Goal: Task Accomplishment & Management: Manage account settings

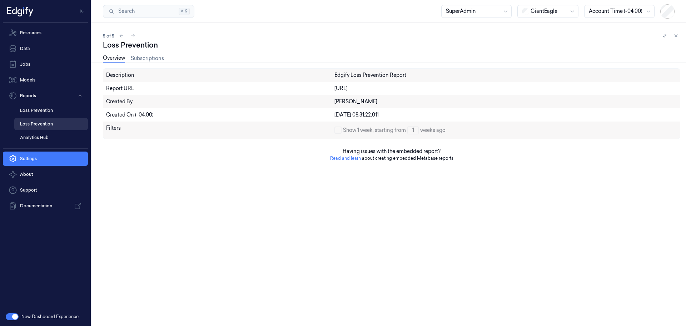
click at [50, 119] on link "Loss Prevention" at bounding box center [51, 124] width 74 height 12
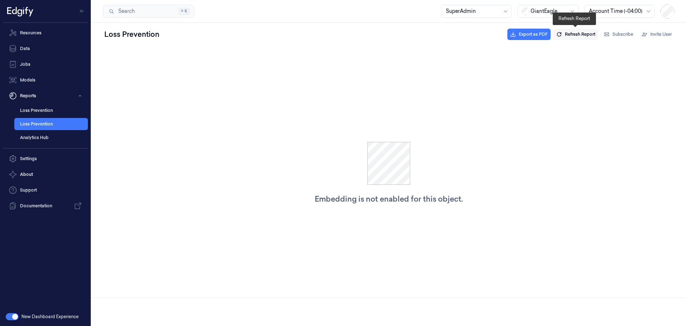
click at [581, 36] on span "Refresh Report" at bounding box center [580, 34] width 30 height 6
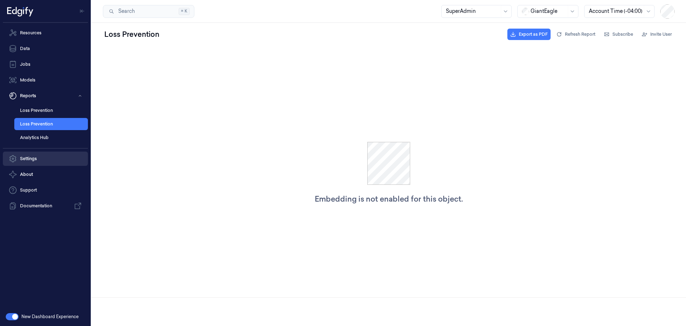
click at [59, 157] on link "Settings" at bounding box center [45, 158] width 85 height 14
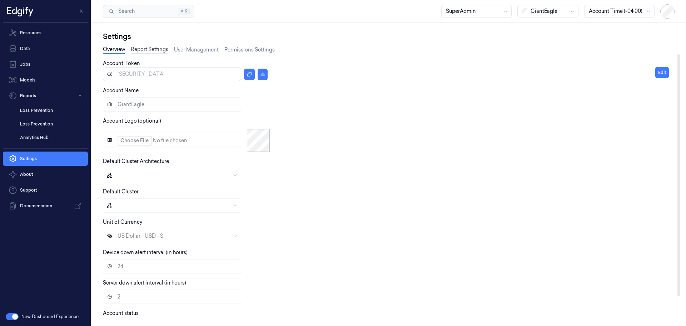
click at [149, 49] on link "Report Settings" at bounding box center [150, 50] width 38 height 8
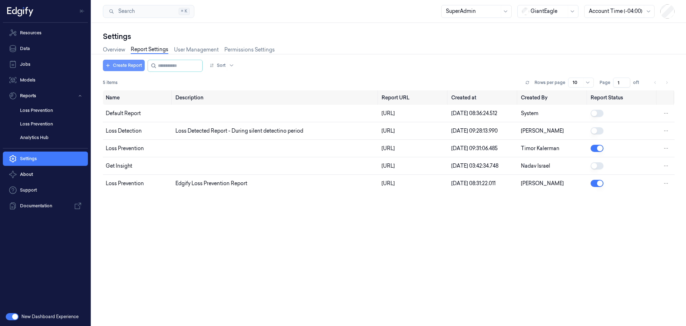
click at [114, 64] on button "Create Report" at bounding box center [124, 65] width 42 height 11
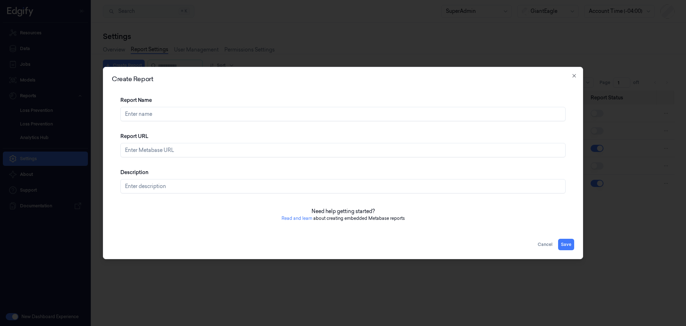
click at [302, 217] on link "Read and learn" at bounding box center [297, 217] width 31 height 5
click at [158, 153] on input "Report URL" at bounding box center [342, 150] width 445 height 14
paste input "[URL][DATE][DATE]"
type input "[URL][DATE][DATE]"
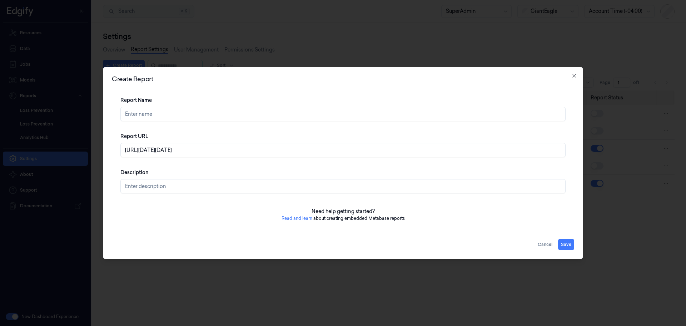
scroll to position [0, 0]
click at [200, 115] on input "Report Name" at bounding box center [342, 114] width 445 height 14
type input "test"
click at [156, 186] on input "Description" at bounding box center [342, 186] width 445 height 14
type input "Edgify Loss Prevention Report"
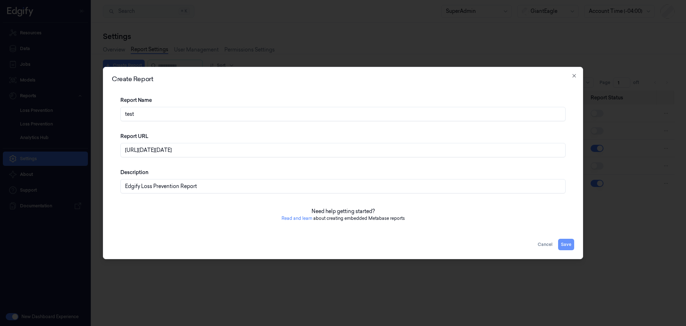
click at [568, 244] on button "Save" at bounding box center [566, 244] width 16 height 11
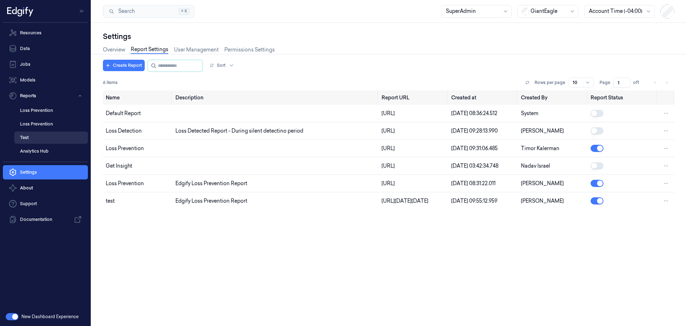
click at [55, 135] on link "test" at bounding box center [51, 137] width 74 height 12
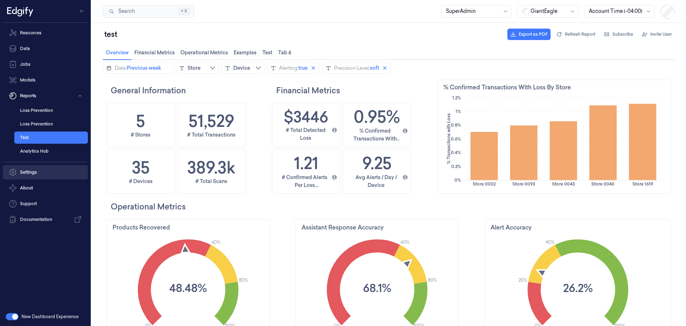
scroll to position [174, 232]
click at [42, 170] on link "Settings" at bounding box center [45, 172] width 85 height 14
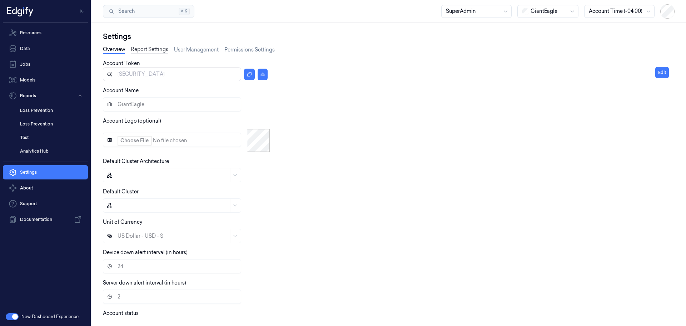
click at [154, 51] on link "Report Settings" at bounding box center [150, 50] width 38 height 8
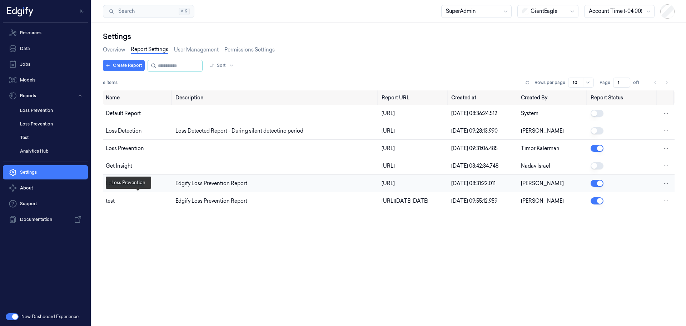
drag, startPoint x: 151, startPoint y: 201, endPoint x: 106, endPoint y: 197, distance: 44.8
click at [106, 192] on td "Loss Prevention" at bounding box center [138, 184] width 70 height 18
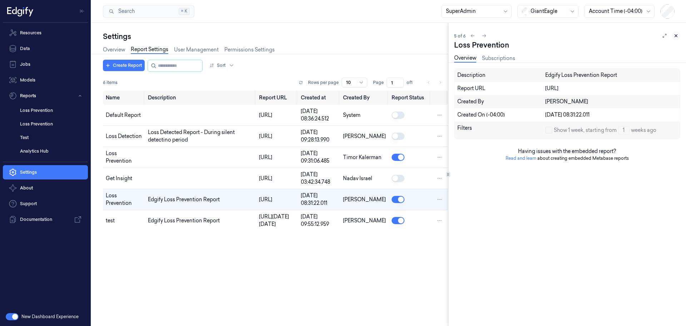
click at [675, 35] on icon at bounding box center [676, 36] width 3 height 3
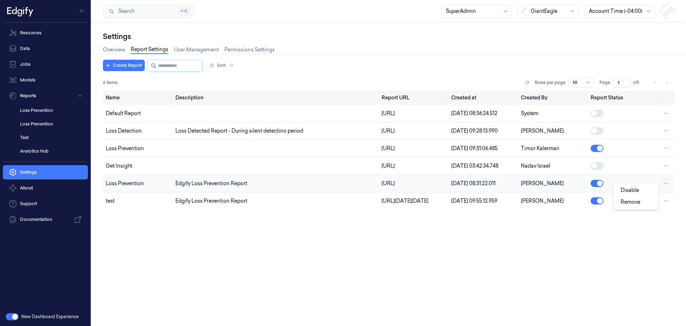
click at [665, 195] on html "Resources Data Jobs Models Reports Loss Prevention Loss Prevention test Analyti…" at bounding box center [343, 163] width 686 height 326
click at [642, 203] on div "Remove" at bounding box center [636, 202] width 42 height 12
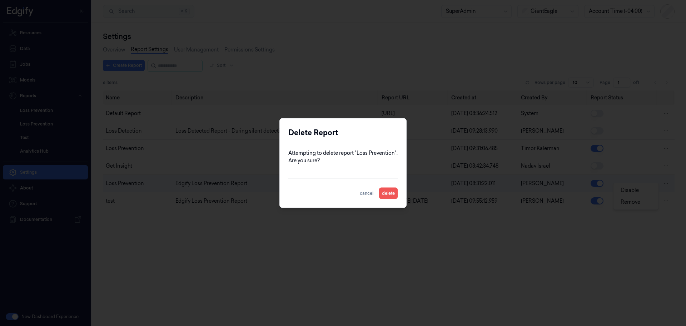
click at [394, 191] on button "delete" at bounding box center [388, 193] width 19 height 11
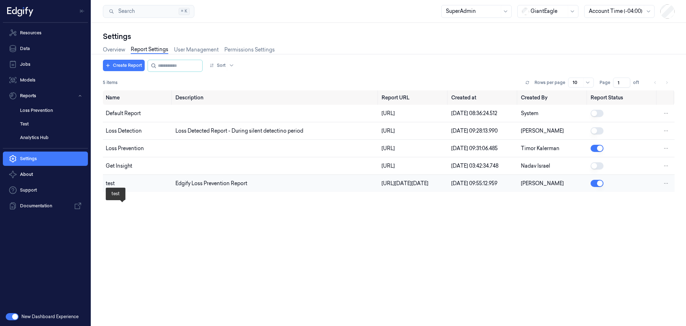
click at [116, 187] on div "test" at bounding box center [138, 184] width 64 height 8
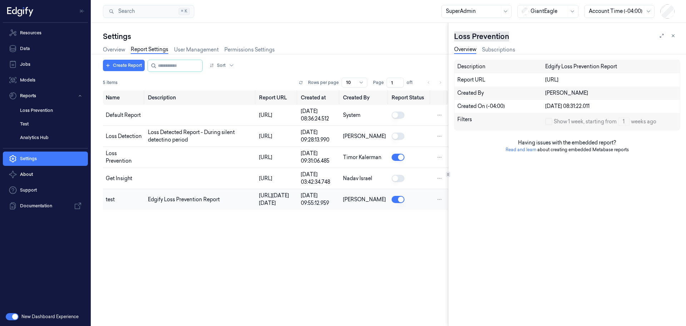
click at [491, 37] on div "Loss Prevention" at bounding box center [481, 36] width 55 height 10
click at [673, 35] on icon at bounding box center [673, 36] width 3 height 3
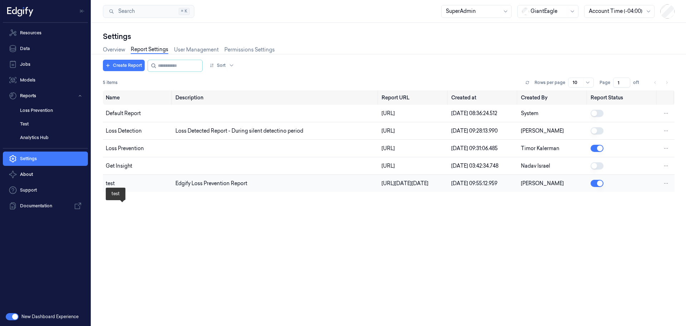
click at [112, 187] on div "test" at bounding box center [138, 184] width 64 height 8
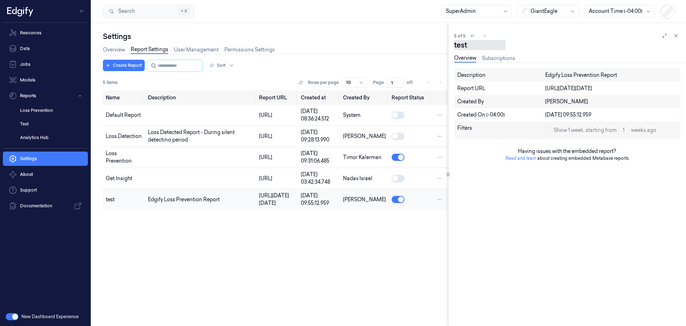
click at [468, 42] on div "test" at bounding box center [479, 45] width 51 height 10
drag, startPoint x: 473, startPoint y: 45, endPoint x: 450, endPoint y: 48, distance: 23.0
click at [450, 48] on div "5 of 5 test test Overview Subscriptions Description Edgify Loss Prevention Repo…" at bounding box center [567, 174] width 238 height 303
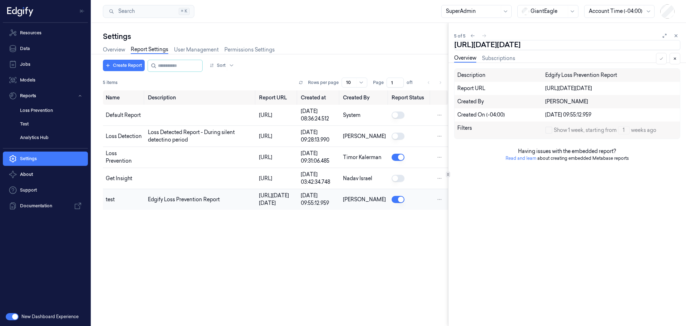
type textarea "test"
drag, startPoint x: 600, startPoint y: 75, endPoint x: 561, endPoint y: 75, distance: 38.6
click at [561, 75] on div "Edgify Loss Prevention Report" at bounding box center [611, 75] width 132 height 8
click at [473, 42] on div "test" at bounding box center [479, 45] width 51 height 10
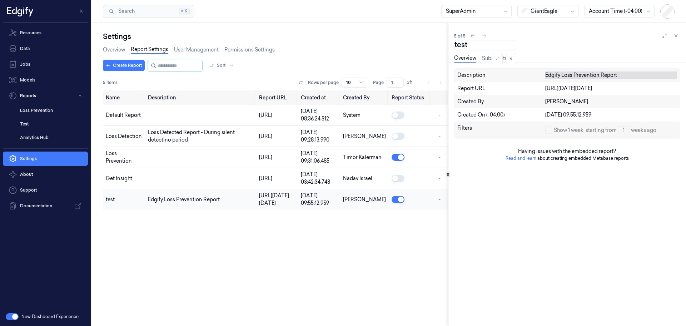
scroll to position [0, 0]
drag, startPoint x: 475, startPoint y: 48, endPoint x: 452, endPoint y: 46, distance: 23.3
click at [452, 46] on div "5 of 5 test test Overview Subscriptions Description Edgify Loss Prevention Repo…" at bounding box center [567, 174] width 238 height 303
type textarea "Loss Prevention"
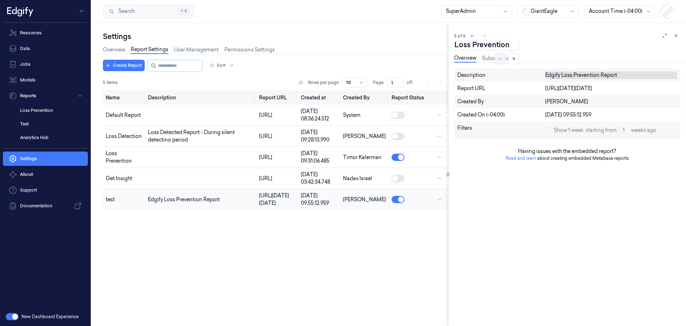
click at [497, 58] on button at bounding box center [500, 58] width 11 height 11
click at [316, 302] on div "Name Description Report URL Created at Created By Report Status Default Report …" at bounding box center [275, 205] width 345 height 230
click at [677, 31] on button at bounding box center [676, 35] width 9 height 9
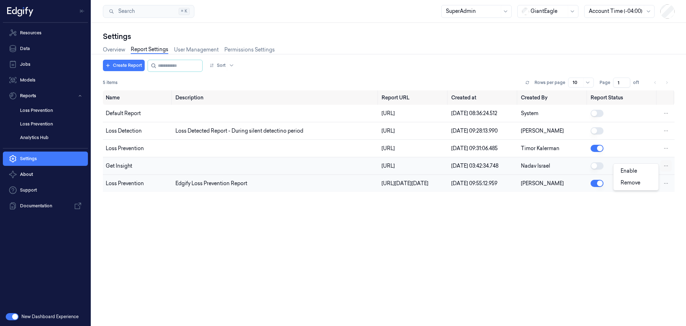
click at [666, 176] on html "Resources Data Jobs Models Reports Loss Prevention Loss Prevention Analytics Hu…" at bounding box center [343, 163] width 686 height 326
click at [132, 175] on html "Resources Data Jobs Models Reports Loss Prevention Loss Prevention Analytics Hu…" at bounding box center [343, 163] width 686 height 326
click at [596, 152] on button "button" at bounding box center [597, 148] width 13 height 7
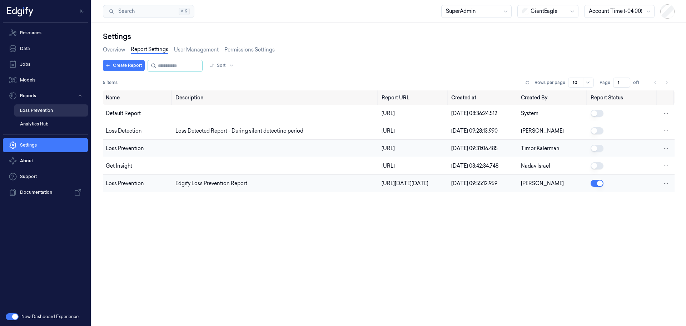
click at [44, 110] on link "Loss Prevention" at bounding box center [51, 110] width 74 height 12
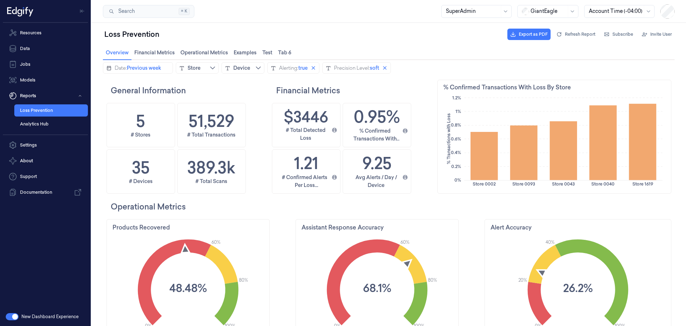
click at [267, 55] on span "Test Test" at bounding box center [267, 52] width 14 height 9
